Goal: Task Accomplishment & Management: Use online tool/utility

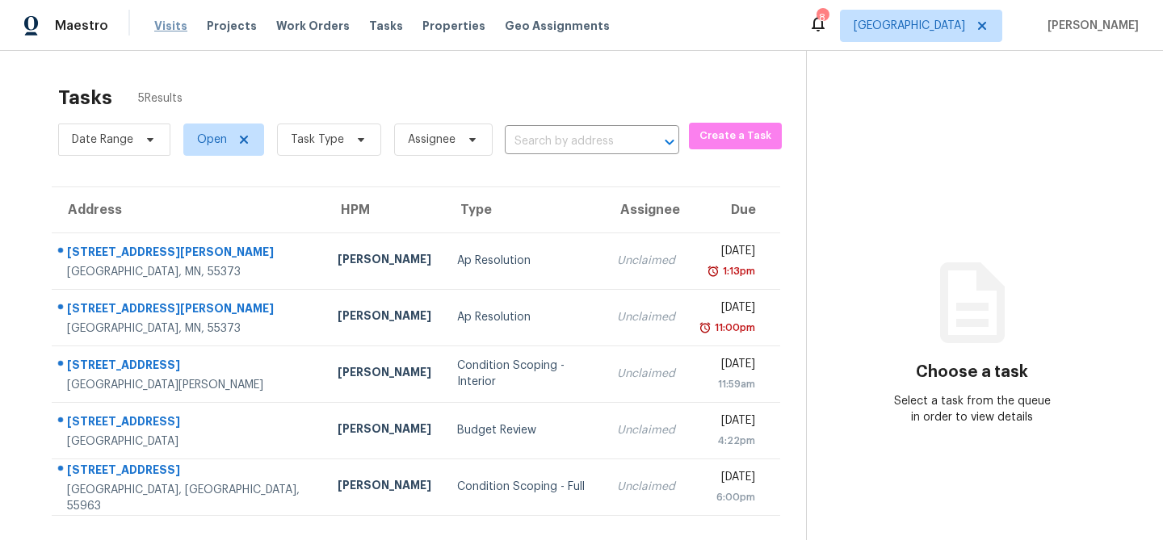
click at [172, 23] on span "Visits" at bounding box center [170, 26] width 33 height 16
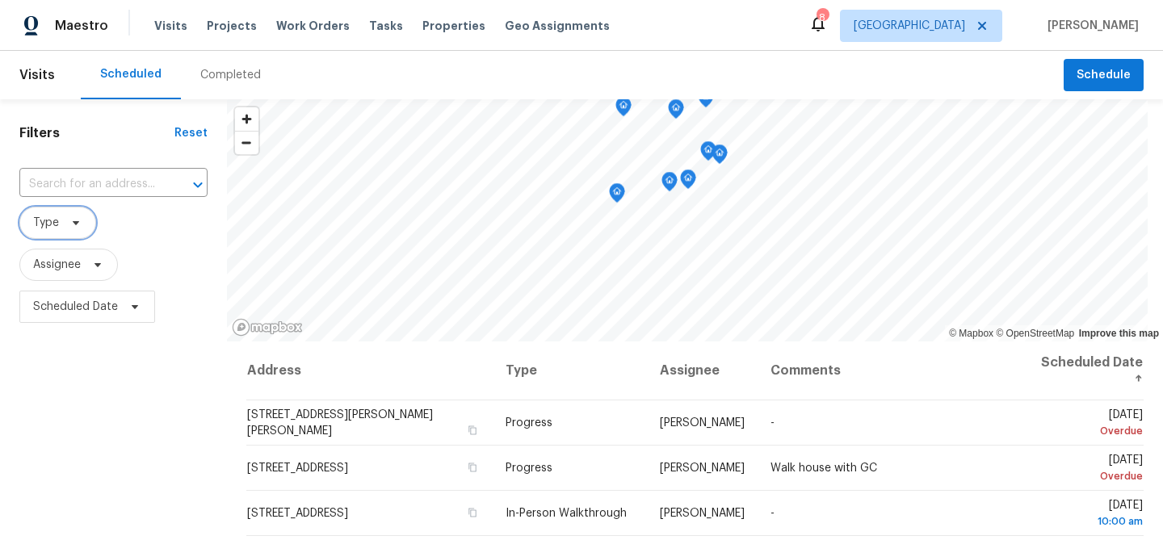
click at [63, 229] on span "Type" at bounding box center [57, 223] width 77 height 32
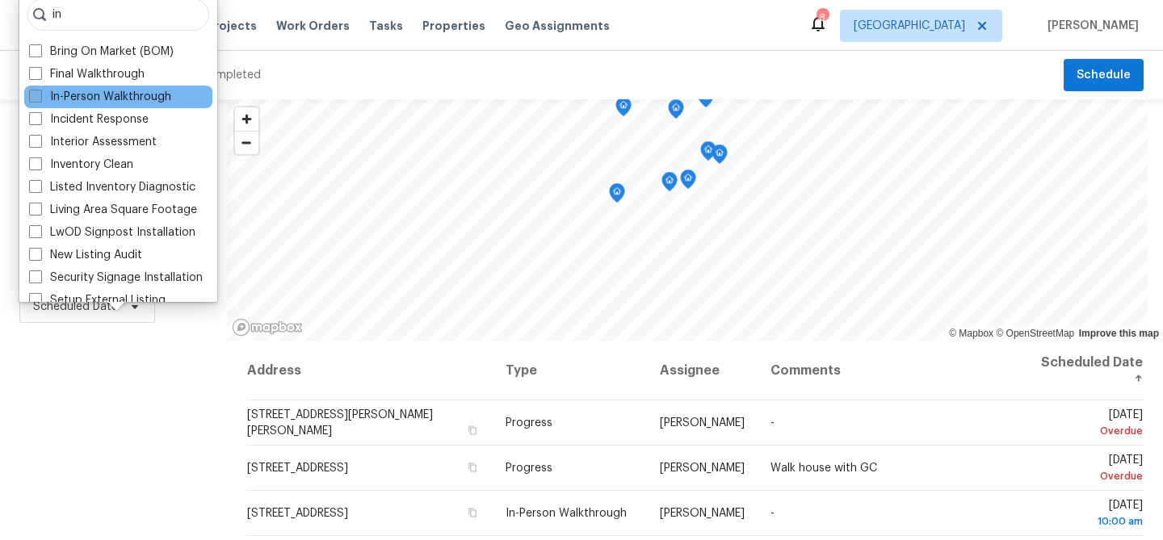
type input "in"
click at [82, 99] on label "In-Person Walkthrough" at bounding box center [100, 97] width 142 height 16
click at [40, 99] on input "In-Person Walkthrough" at bounding box center [34, 94] width 11 height 11
checkbox input "true"
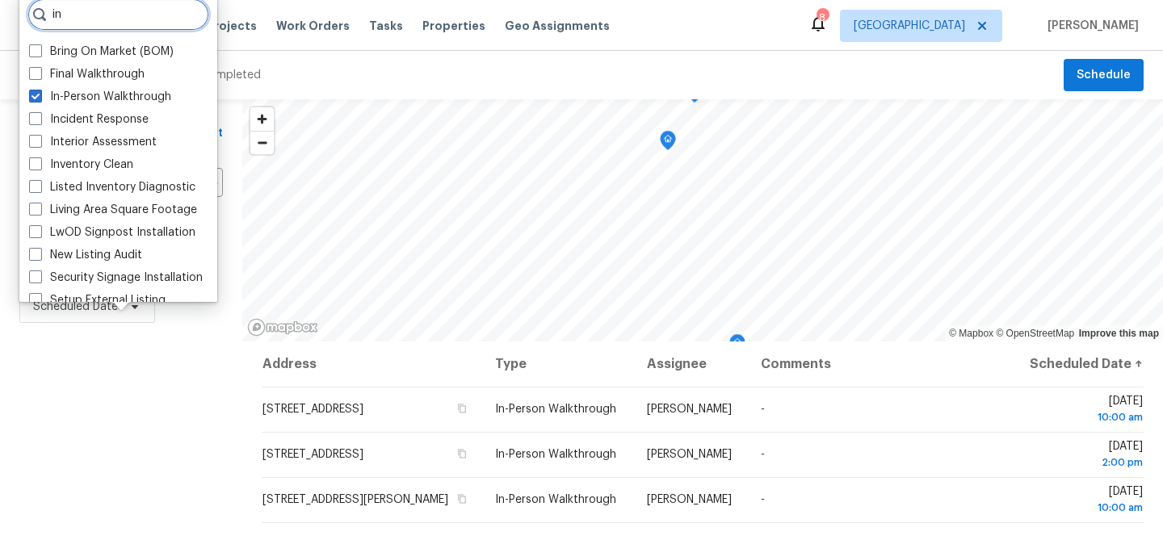
drag, startPoint x: 74, startPoint y: 24, endPoint x: 21, endPoint y: 23, distance: 53.3
click at [21, 23] on div "in Bring On Market (BOM) Final Walkthrough In-Person Walkthrough Incident Respo…" at bounding box center [118, 147] width 198 height 310
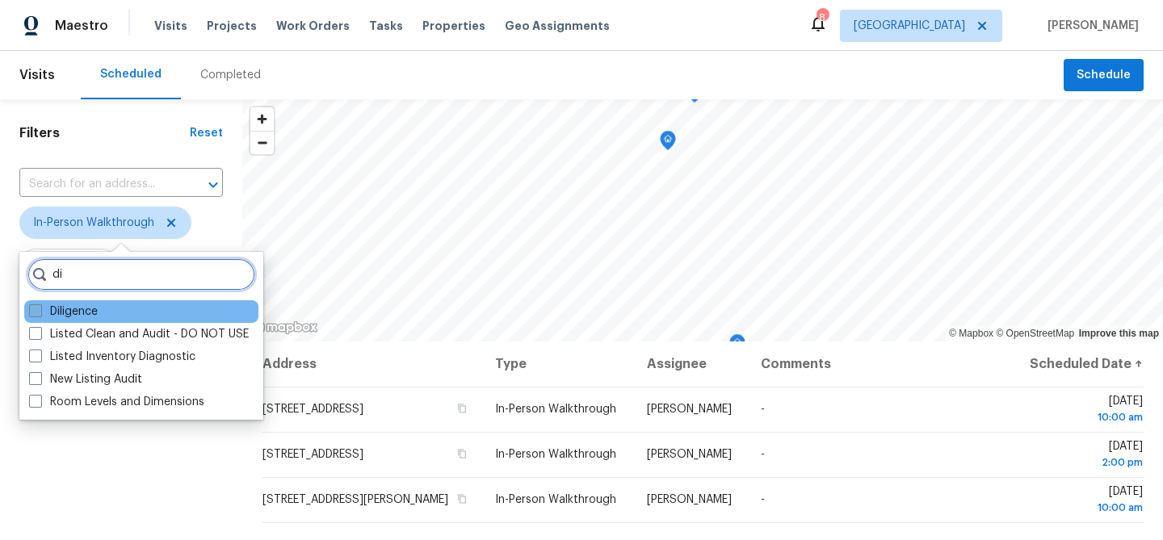
type input "di"
click at [66, 308] on label "Diligence" at bounding box center [63, 312] width 69 height 16
click at [40, 308] on input "Diligence" at bounding box center [34, 309] width 11 height 11
checkbox input "true"
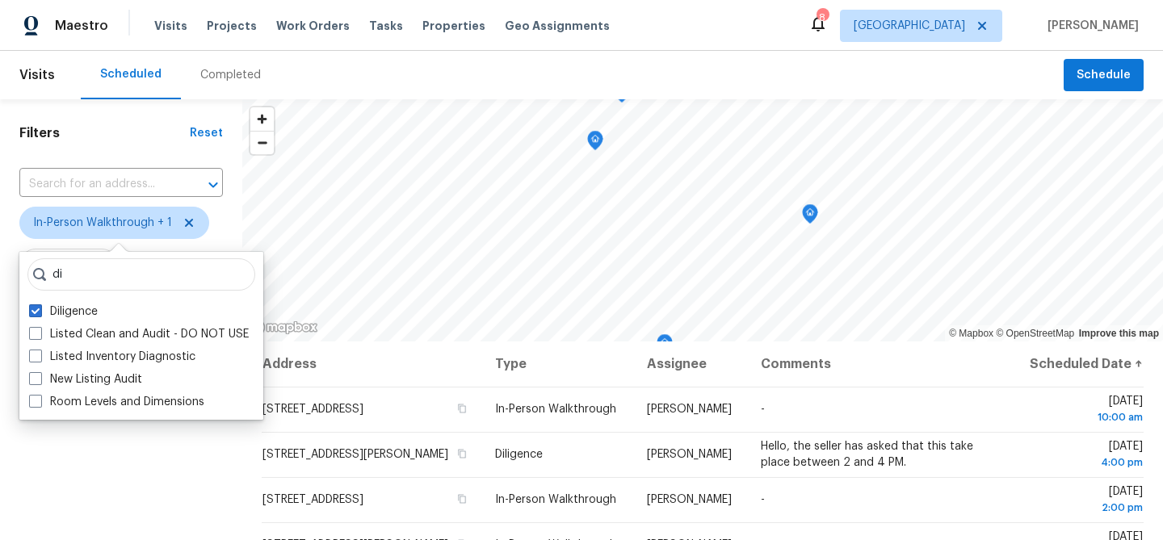
click at [124, 460] on div "Filters Reset ​ In-Person Walkthrough + 1 Assignee Scheduled Date" at bounding box center [121, 436] width 242 height 674
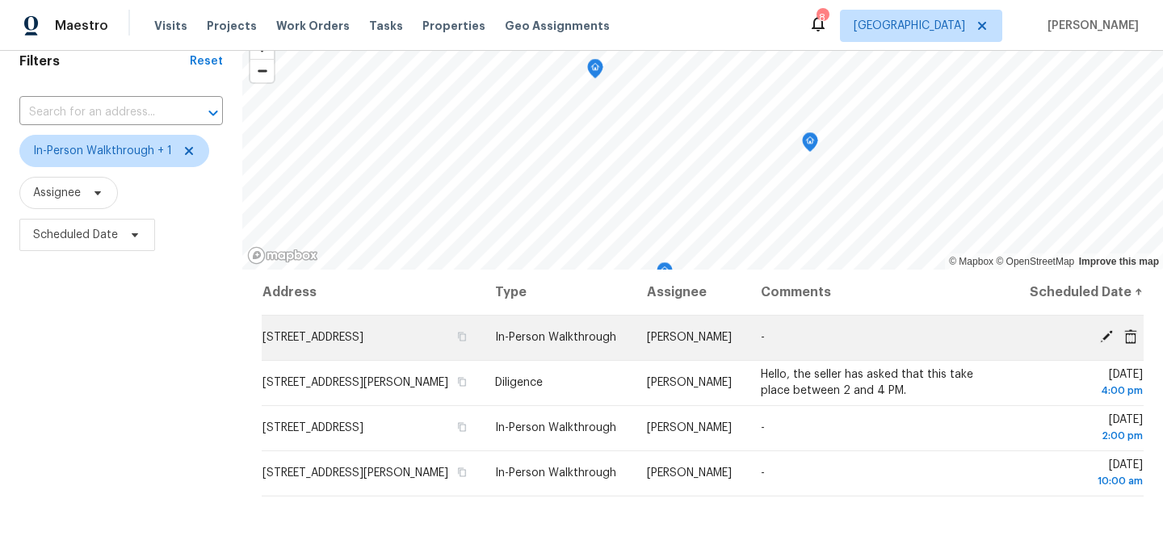
scroll to position [71, 0]
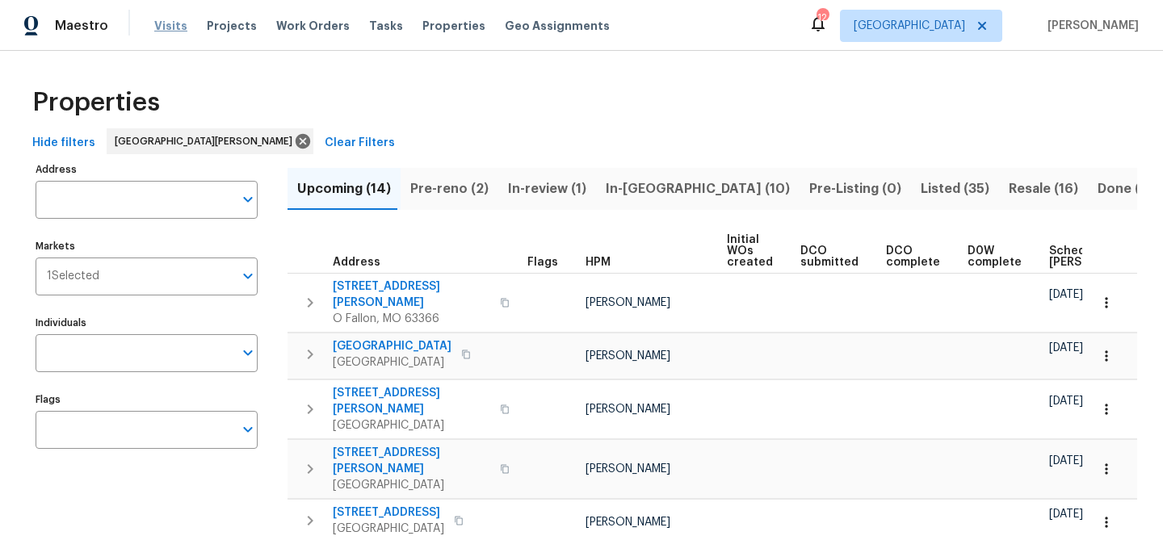
click at [160, 31] on span "Visits" at bounding box center [170, 26] width 33 height 16
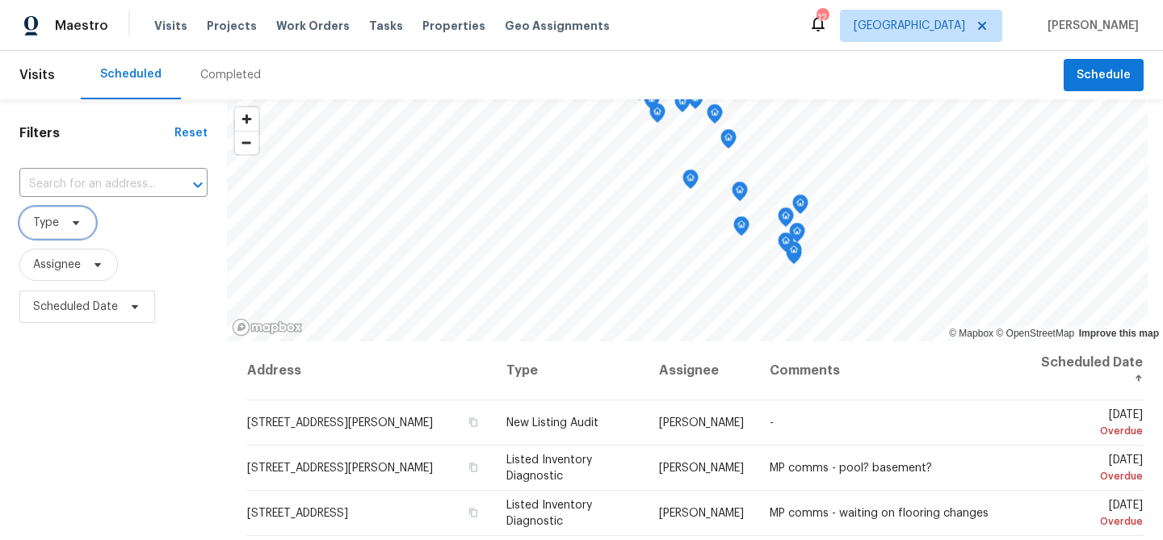
click at [64, 232] on span "Type" at bounding box center [57, 223] width 77 height 32
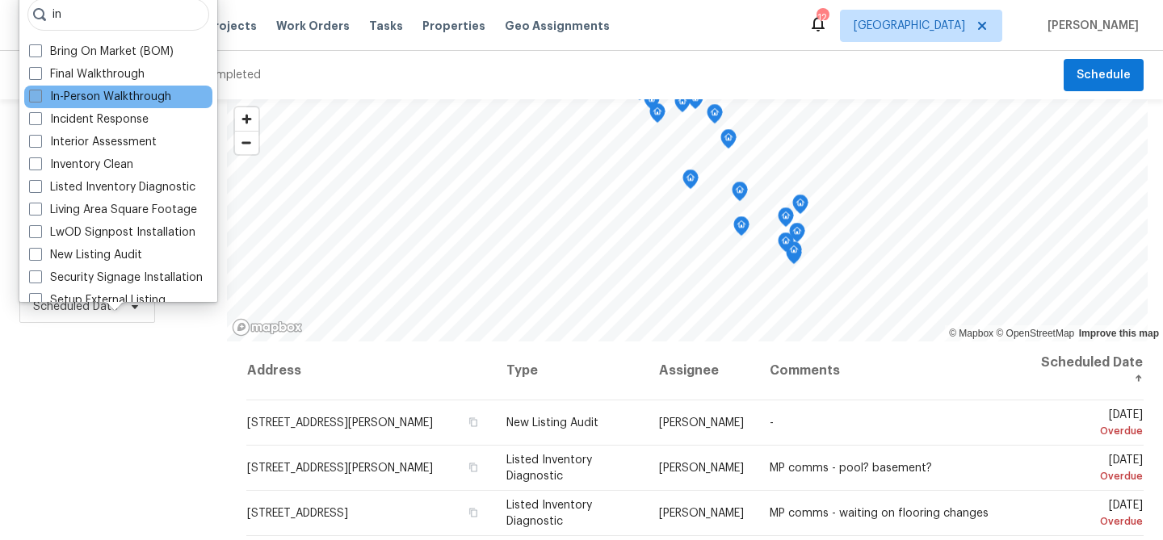
type input "in"
click at [71, 99] on label "In-Person Walkthrough" at bounding box center [100, 97] width 142 height 16
click at [40, 99] on input "In-Person Walkthrough" at bounding box center [34, 94] width 11 height 11
checkbox input "true"
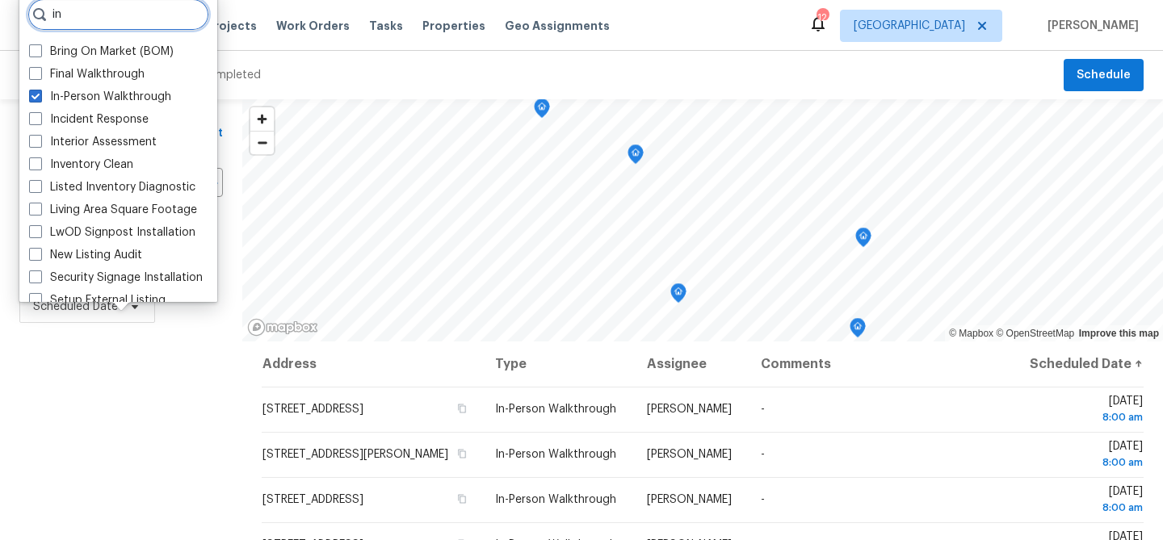
click at [78, 20] on input "in" at bounding box center [118, 14] width 182 height 32
type input "i"
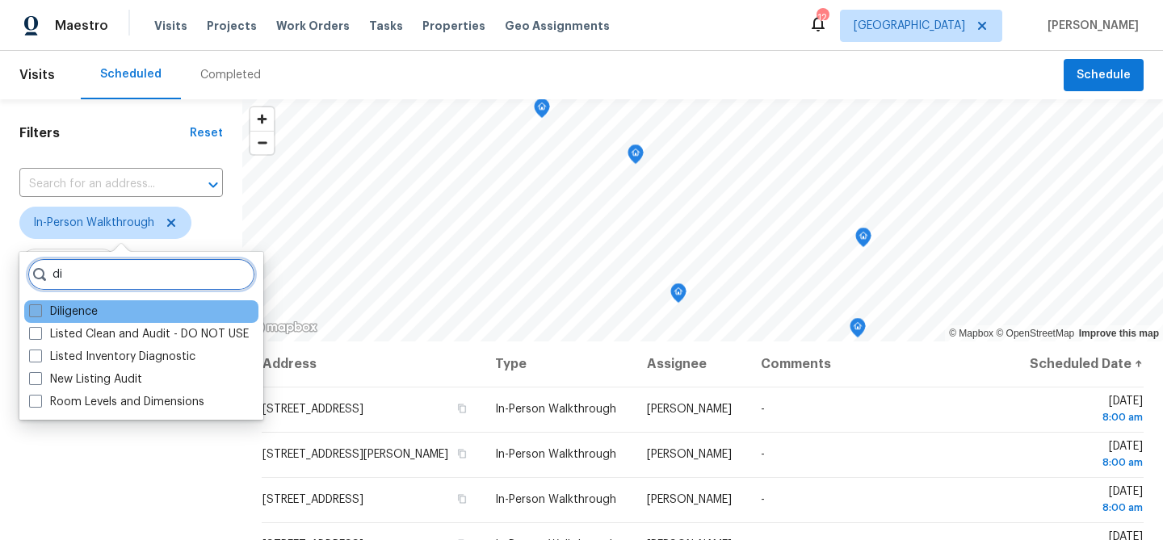
type input "di"
click at [82, 315] on label "Diligence" at bounding box center [63, 312] width 69 height 16
click at [40, 314] on input "Diligence" at bounding box center [34, 309] width 11 height 11
checkbox input "true"
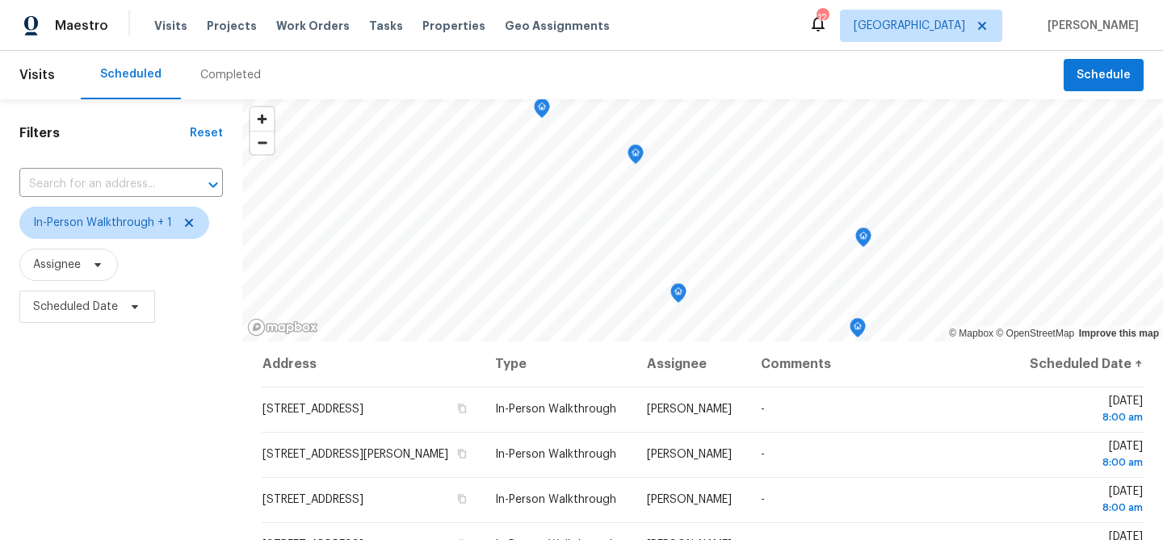
click at [128, 467] on div "Filters Reset ​ In-Person Walkthrough + 1 Assignee Scheduled Date" at bounding box center [121, 436] width 242 height 674
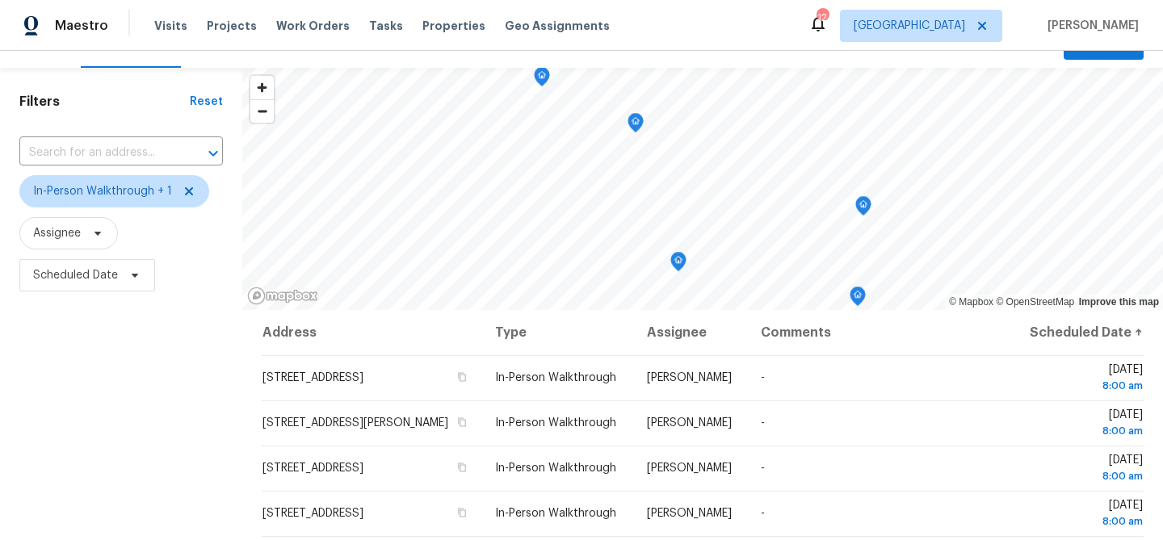
scroll to position [31, 0]
